Goal: Information Seeking & Learning: Learn about a topic

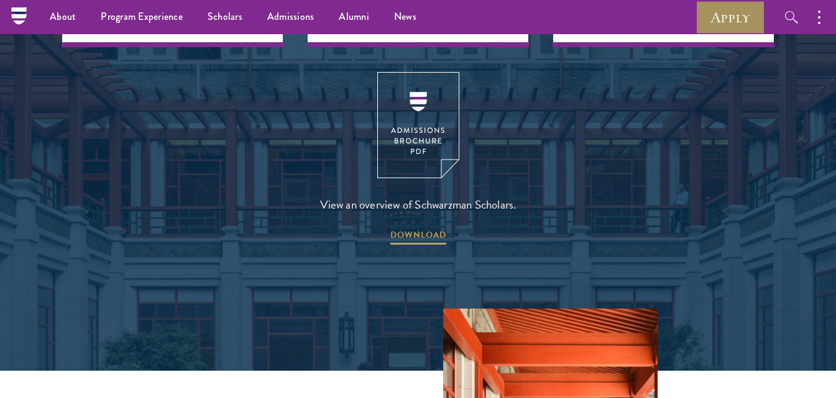
scroll to position [1713, 0]
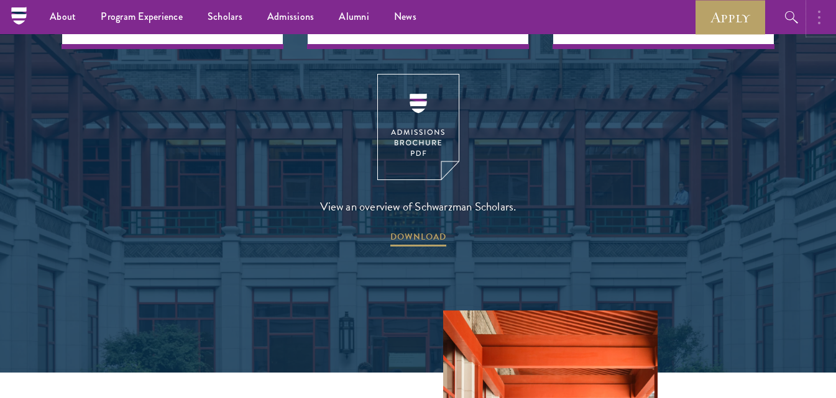
click at [823, 21] on button "button" at bounding box center [821, 17] width 27 height 34
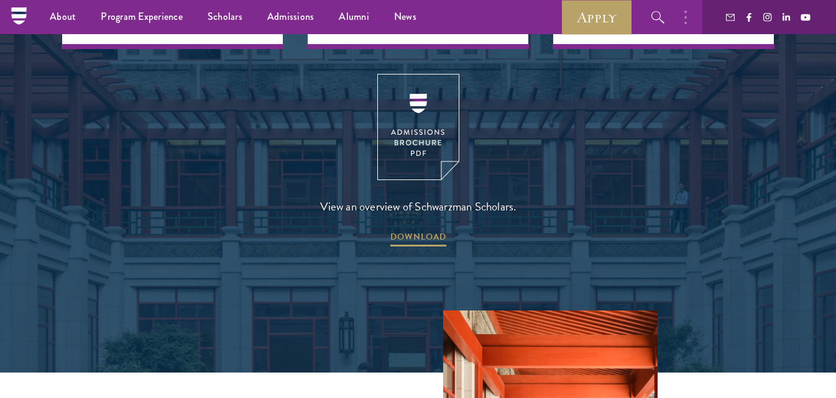
click at [823, 21] on div at bounding box center [769, 17] width 134 height 34
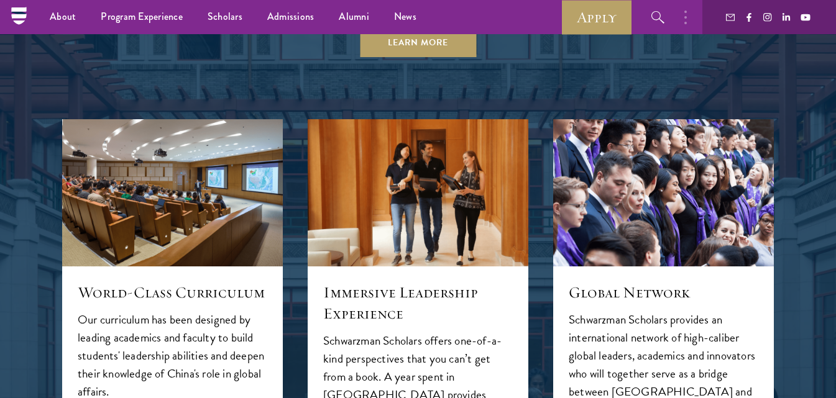
scroll to position [1225, 0]
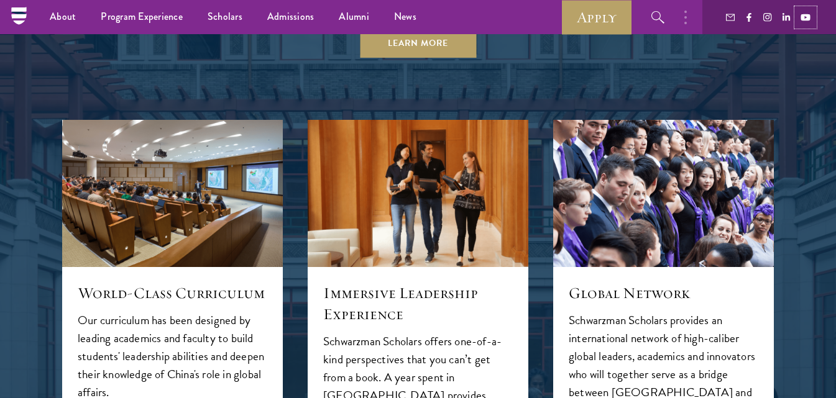
click at [809, 19] on use at bounding box center [804, 17] width 9 height 7
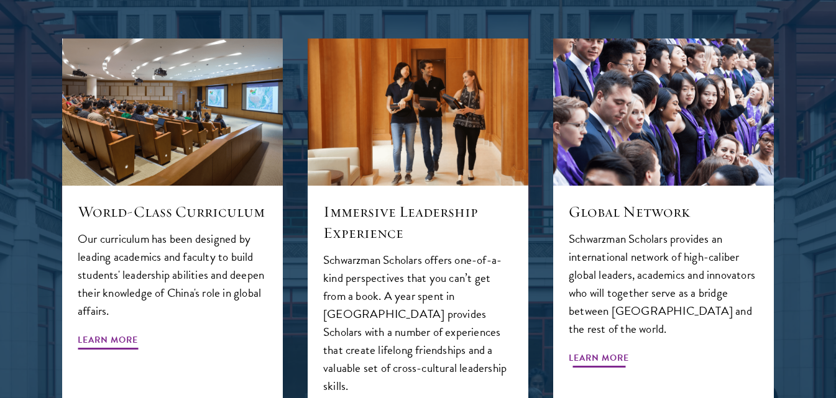
scroll to position [1308, 0]
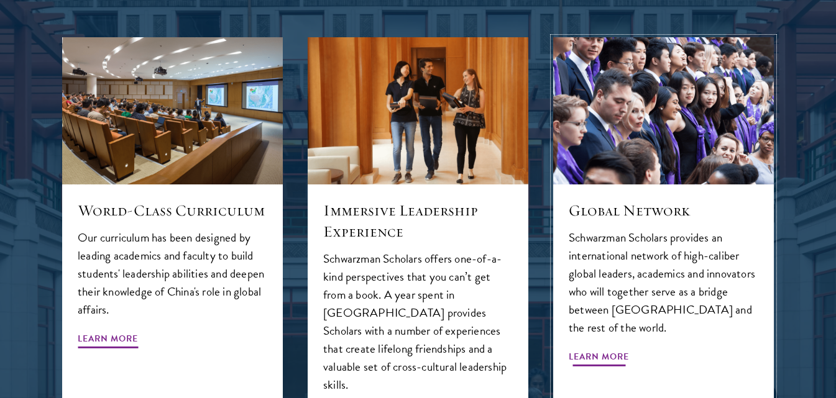
click at [613, 349] on span "Learn More" at bounding box center [599, 358] width 60 height 19
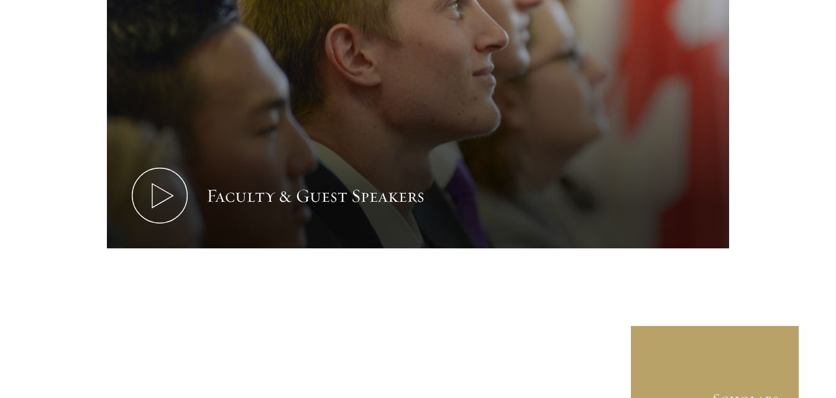
scroll to position [5998, 0]
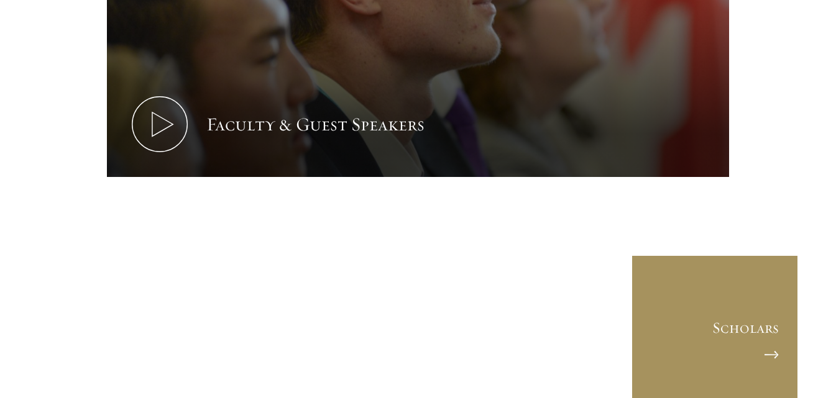
click at [766, 255] on link "Scholars" at bounding box center [715, 339] width 168 height 168
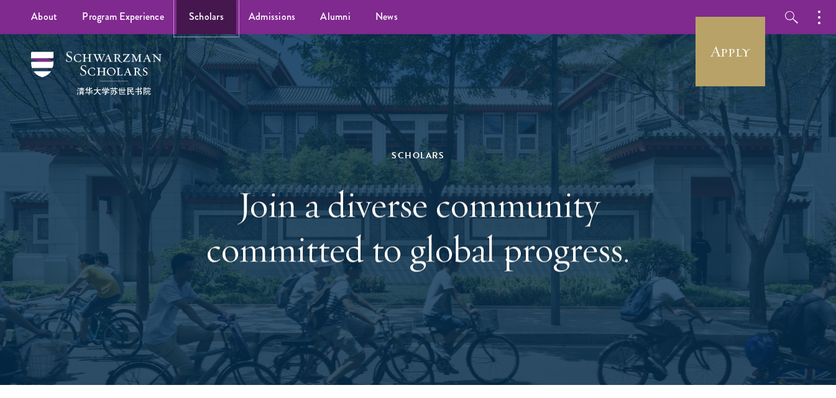
click at [201, 11] on link "Scholars" at bounding box center [206, 17] width 60 height 34
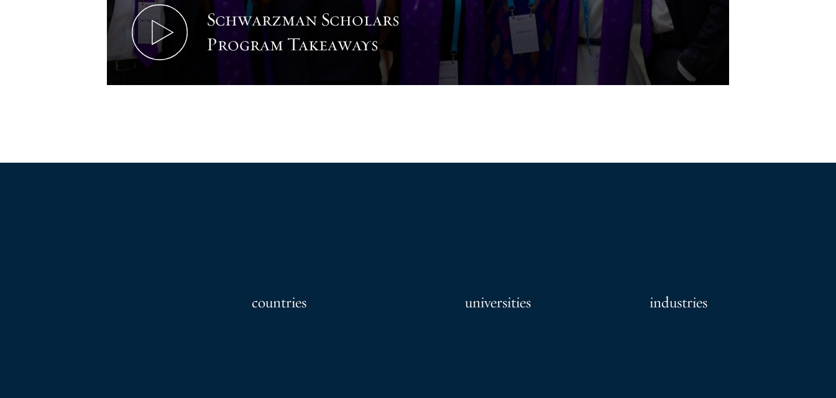
scroll to position [874, 0]
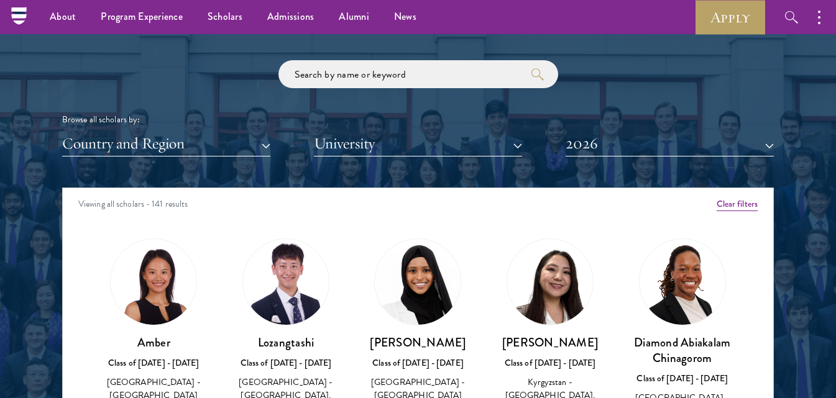
scroll to position [1434, 0]
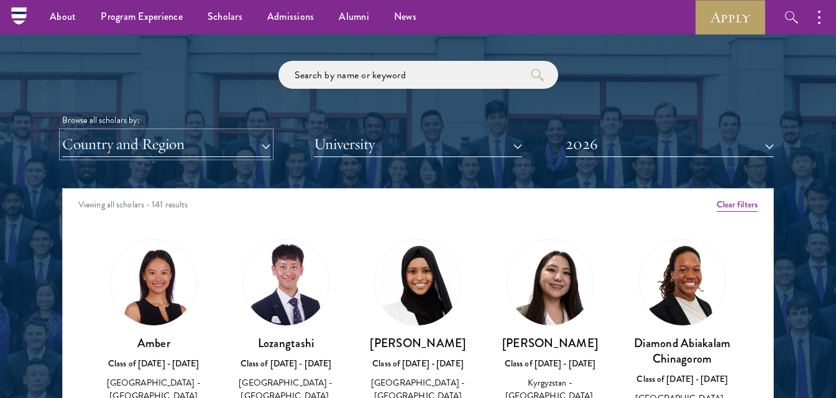
click at [257, 150] on button "Country and Region" at bounding box center [166, 144] width 208 height 25
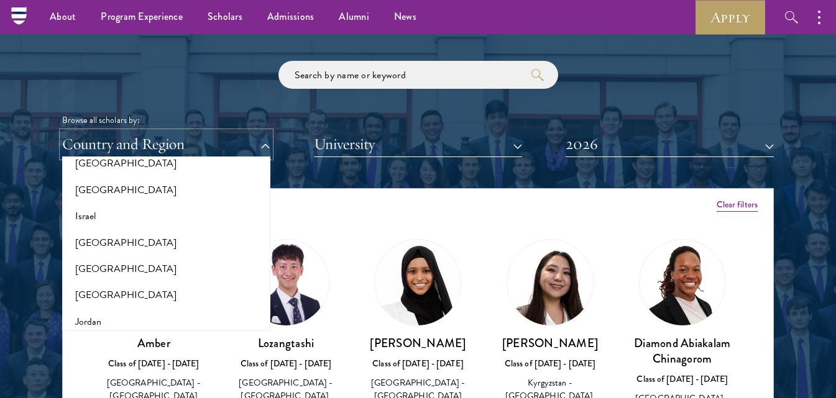
scroll to position [971, 0]
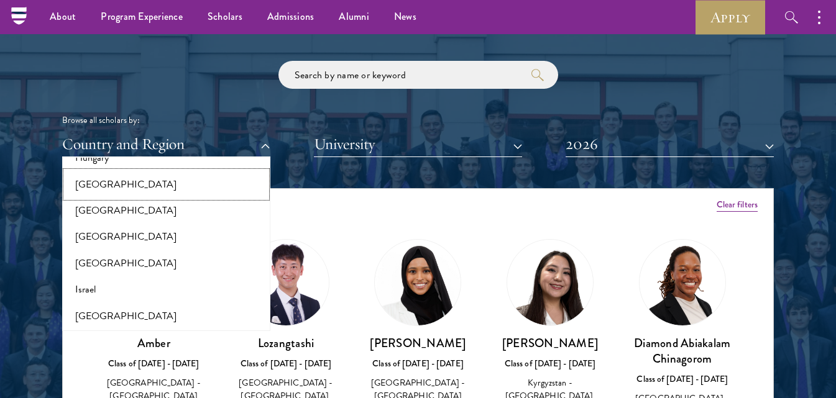
click at [145, 176] on button "[GEOGRAPHIC_DATA]" at bounding box center [166, 184] width 201 height 26
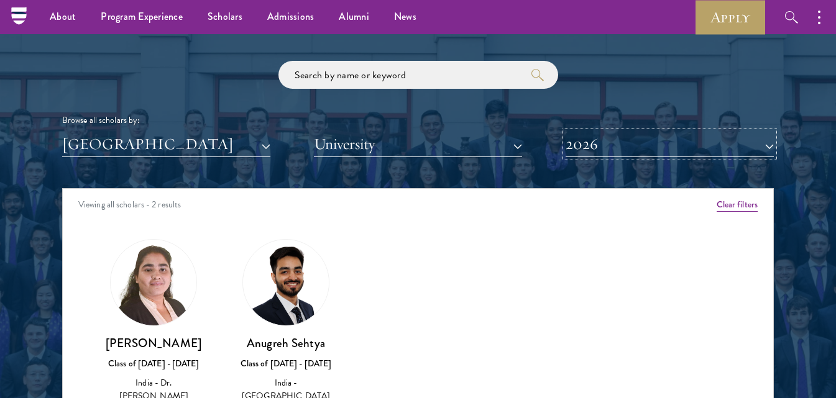
click at [671, 143] on button "2026" at bounding box center [669, 144] width 208 height 25
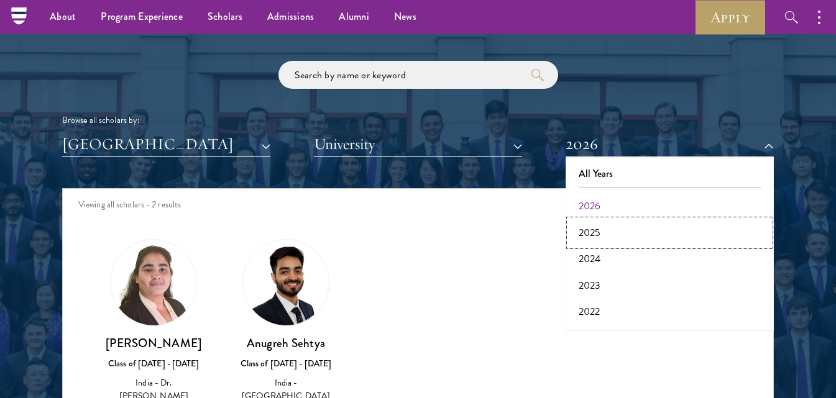
click at [643, 241] on button "2025" at bounding box center [669, 233] width 201 height 26
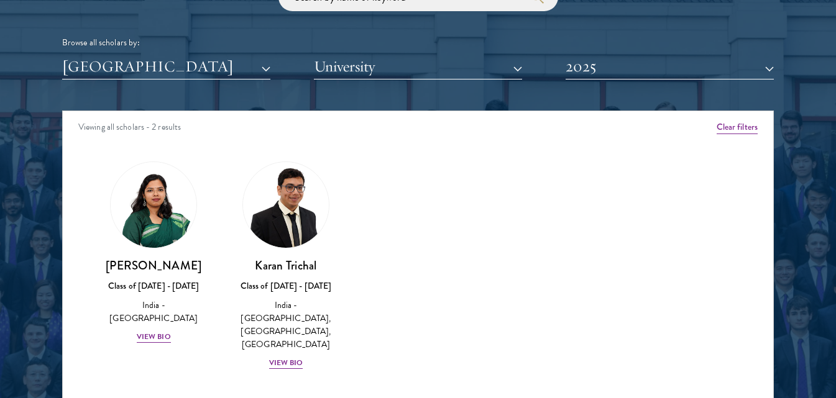
scroll to position [1510, 0]
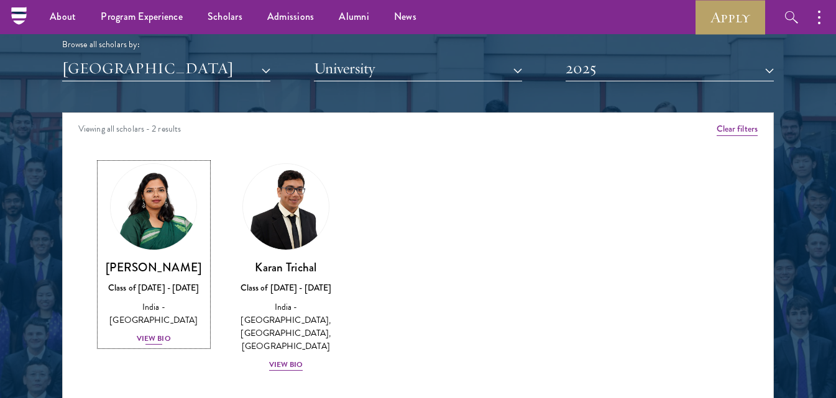
click at [158, 333] on div "View Bio" at bounding box center [154, 339] width 34 height 12
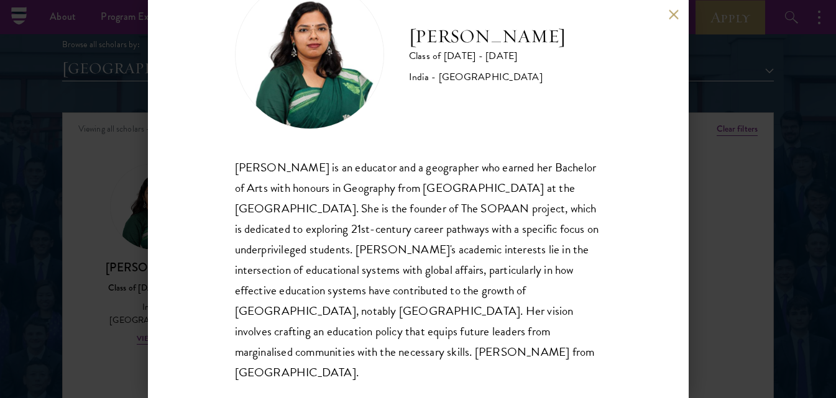
scroll to position [58, 0]
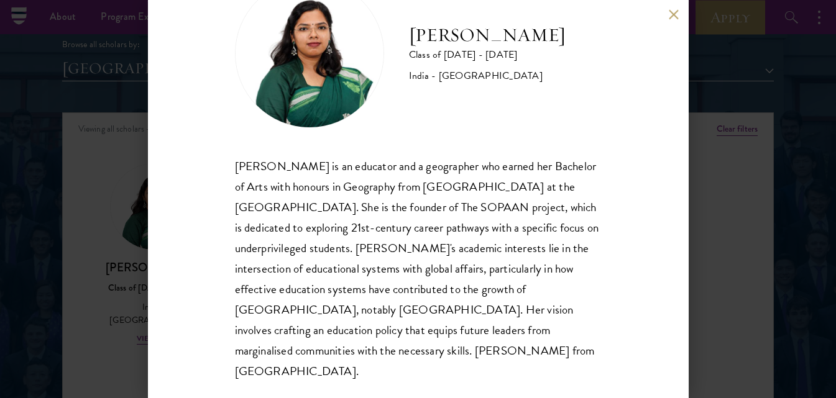
click at [675, 11] on button at bounding box center [674, 14] width 11 height 11
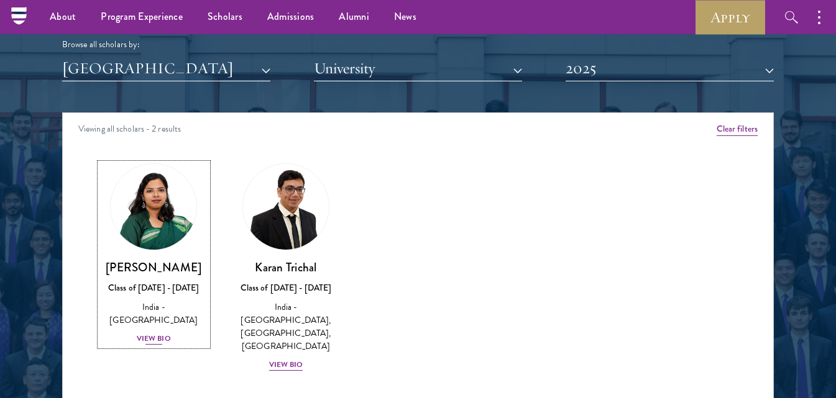
click at [149, 333] on div "View Bio" at bounding box center [154, 339] width 34 height 12
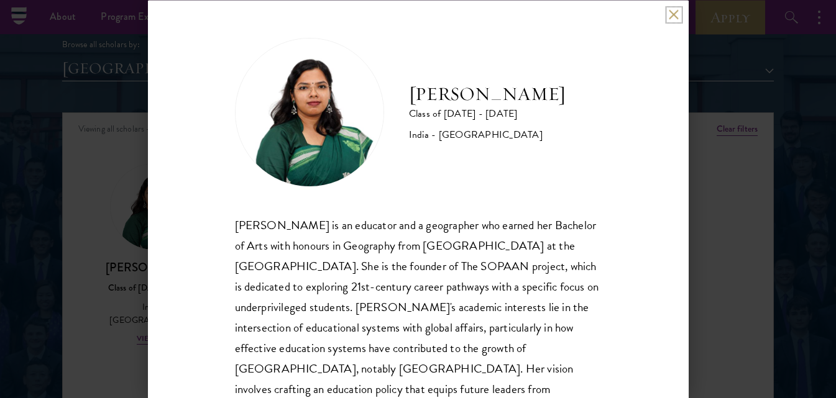
click at [672, 17] on button at bounding box center [674, 14] width 11 height 11
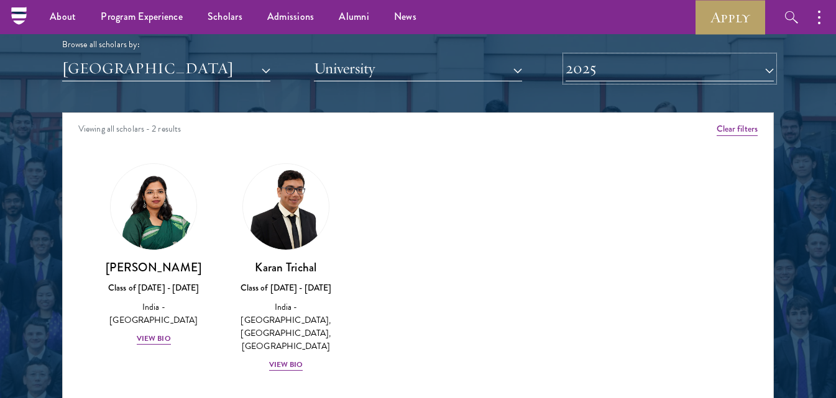
click at [587, 76] on button "2025" at bounding box center [669, 68] width 208 height 25
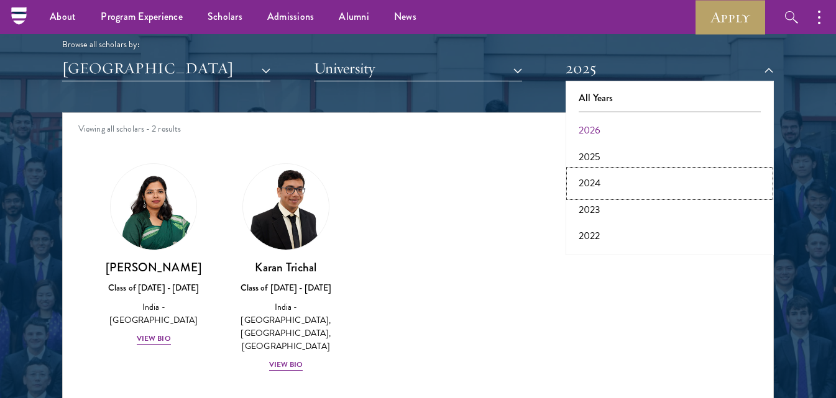
click at [601, 179] on button "2024" at bounding box center [669, 183] width 201 height 26
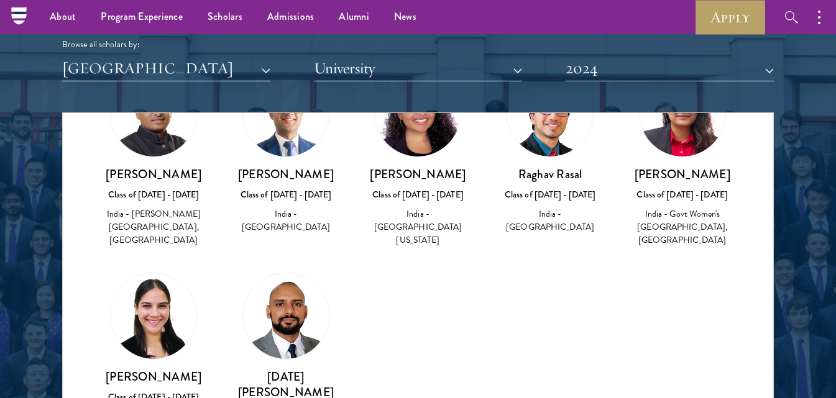
scroll to position [96, 0]
